Goal: Task Accomplishment & Management: Manage account settings

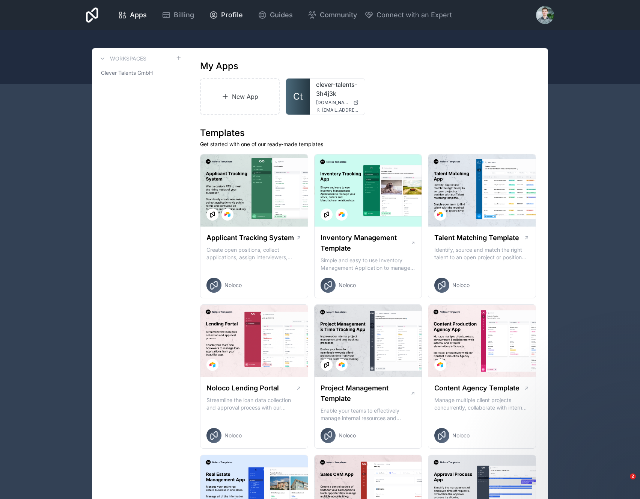
click at [234, 14] on span "Profile" at bounding box center [232, 15] width 22 height 11
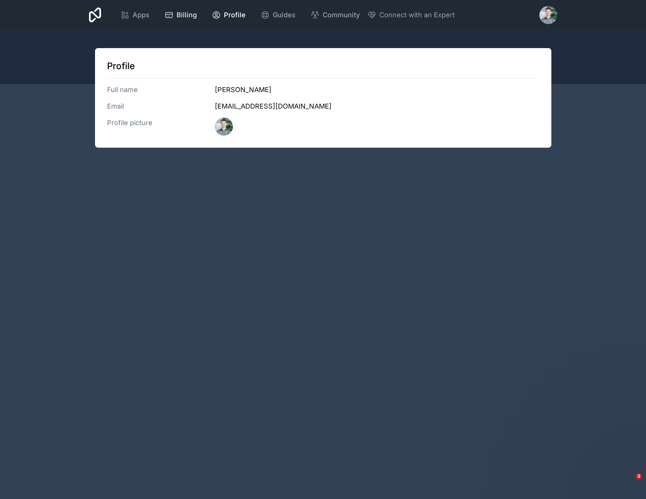
click at [171, 9] on link "Billing" at bounding box center [180, 15] width 44 height 17
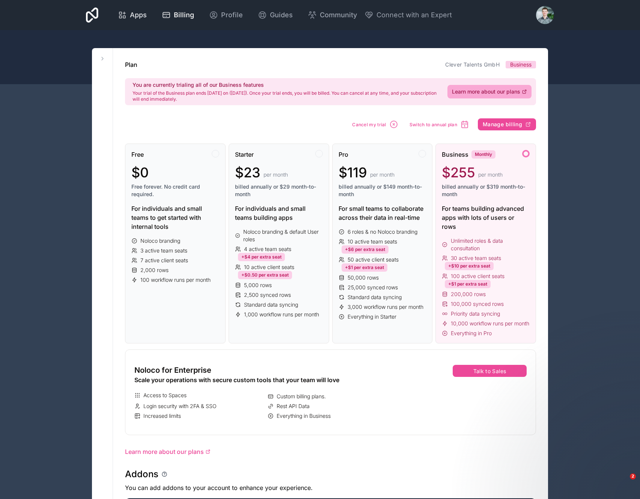
click at [138, 16] on span "Apps" at bounding box center [138, 15] width 17 height 11
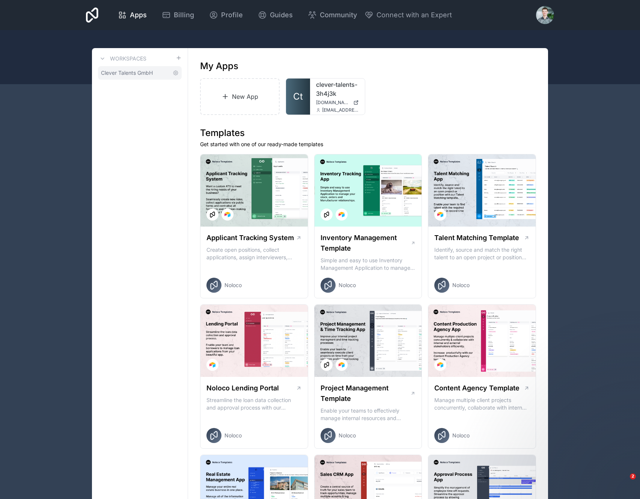
click at [146, 75] on span "Clever Talents GmbH" at bounding box center [127, 73] width 52 height 8
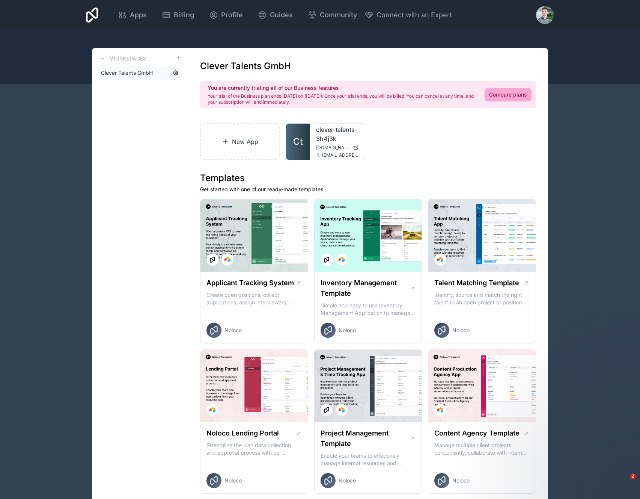
click at [174, 73] on icon at bounding box center [176, 73] width 6 height 6
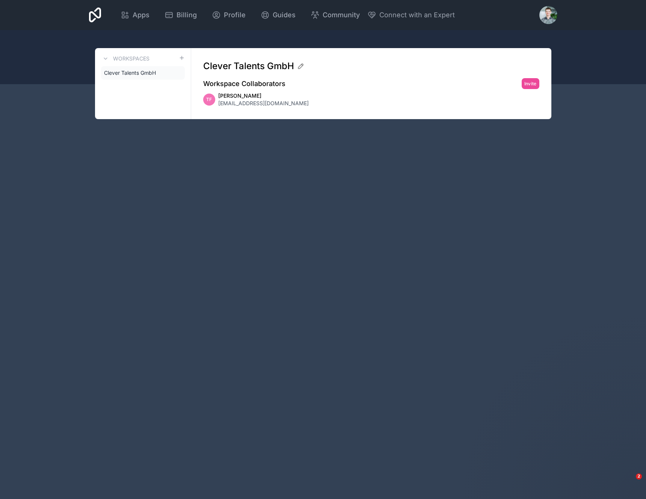
click at [255, 105] on span "[EMAIL_ADDRESS][DOMAIN_NAME]" at bounding box center [263, 104] width 91 height 8
click at [163, 75] on link "Clever Talents GmbH" at bounding box center [143, 73] width 84 height 14
click at [254, 67] on span "Clever Talents GmbH" at bounding box center [248, 66] width 91 height 12
click at [250, 107] on div "Clever Talents GmbH Workspace Collaborators Invite [PERSON_NAME] [EMAIL_ADDRESS…" at bounding box center [371, 83] width 360 height 71
click at [137, 72] on span "Clever Talents GmbH" at bounding box center [130, 73] width 52 height 8
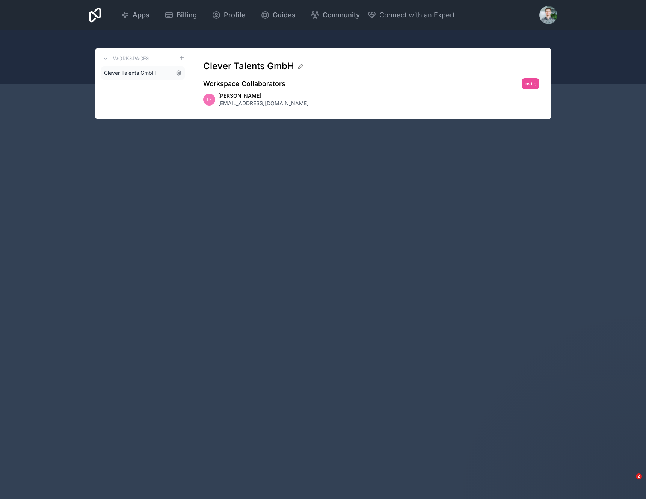
click at [137, 72] on span "Clever Talents GmbH" at bounding box center [130, 73] width 52 height 8
click at [104, 57] on icon at bounding box center [106, 59] width 6 height 6
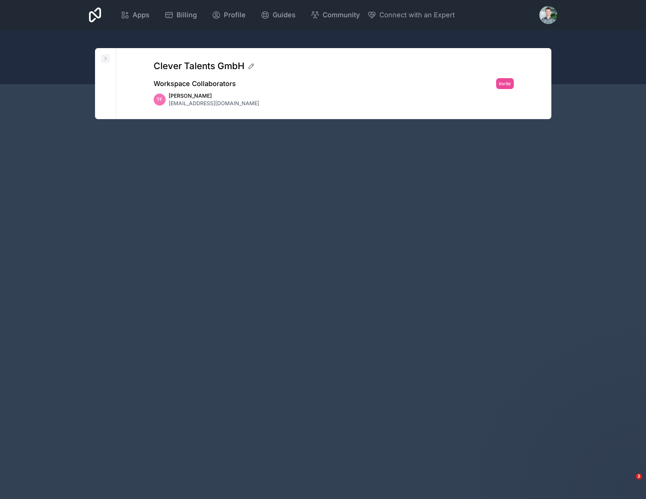
click at [104, 57] on icon at bounding box center [106, 59] width 6 height 6
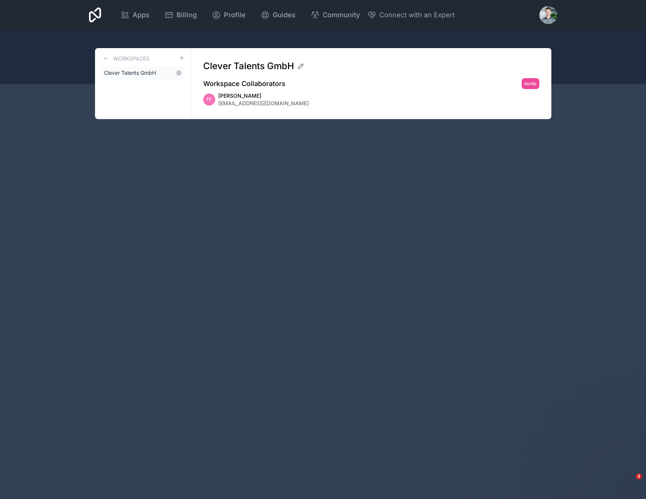
click at [122, 73] on span "Clever Talents GmbH" at bounding box center [130, 73] width 52 height 8
click at [179, 71] on icon at bounding box center [179, 73] width 6 height 6
click at [139, 16] on span "Apps" at bounding box center [141, 15] width 17 height 11
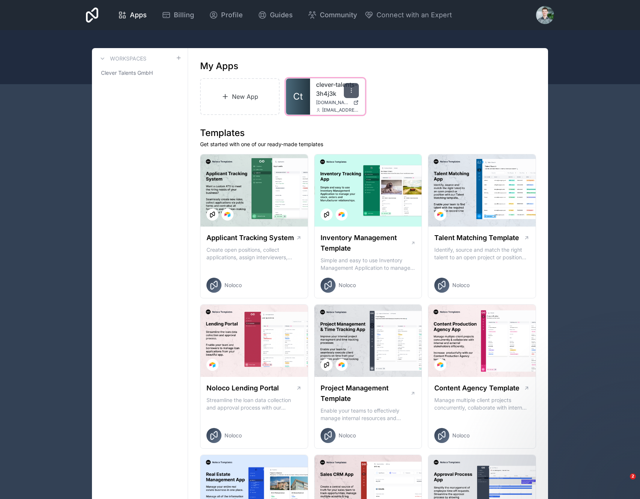
click at [350, 94] on div at bounding box center [351, 90] width 15 height 15
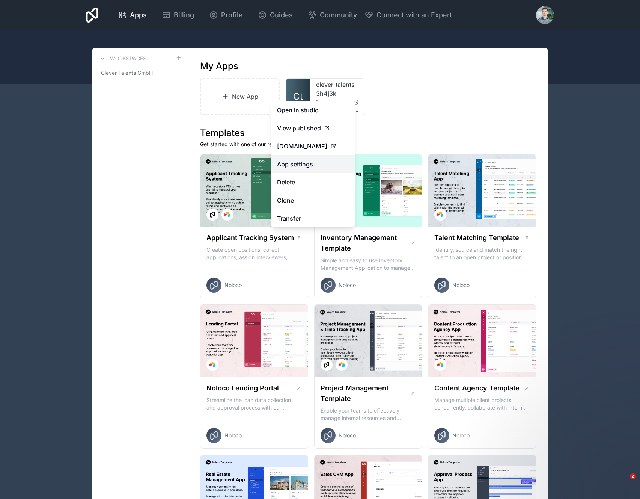
click at [326, 173] on link "App settings" at bounding box center [313, 164] width 84 height 18
